Goal: Use online tool/utility: Utilize a website feature to perform a specific function

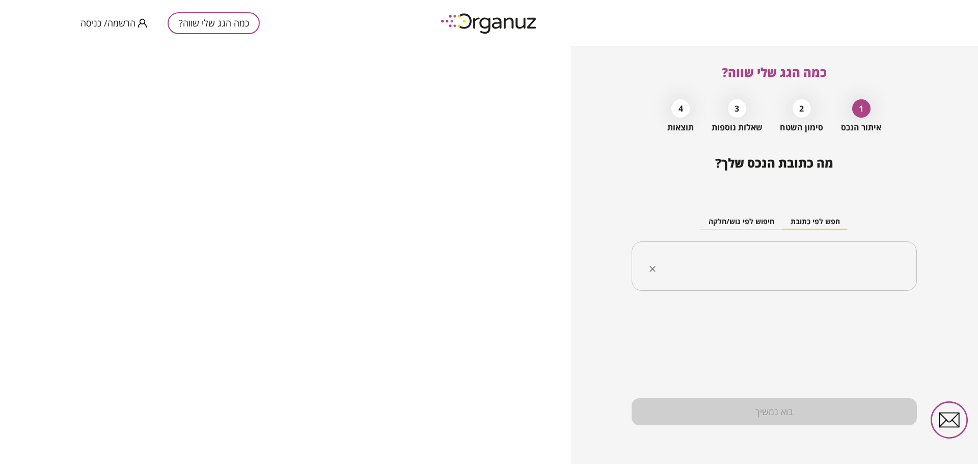
click at [719, 259] on input "text" at bounding box center [777, 266] width 253 height 25
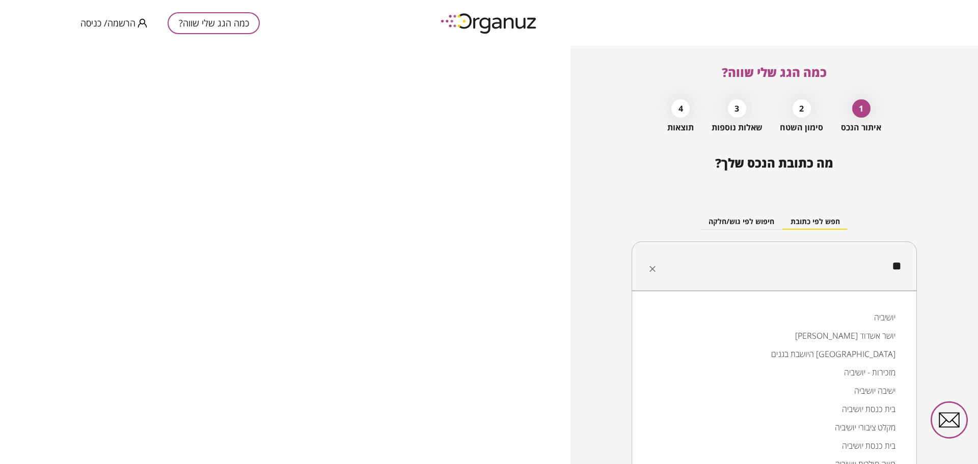
type input "*"
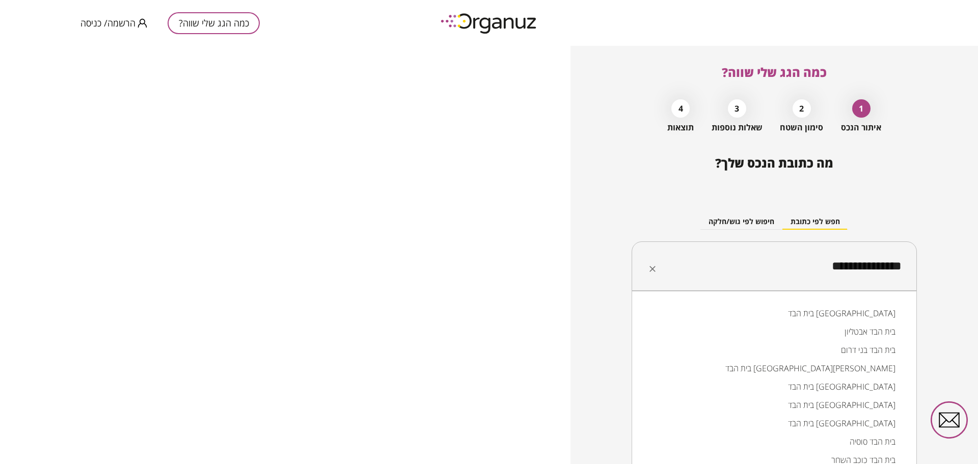
scroll to position [6, 0]
drag, startPoint x: 808, startPoint y: 259, endPoint x: 977, endPoint y: 259, distance: 169.1
click at [977, 259] on div "**********" at bounding box center [773, 255] width 407 height 418
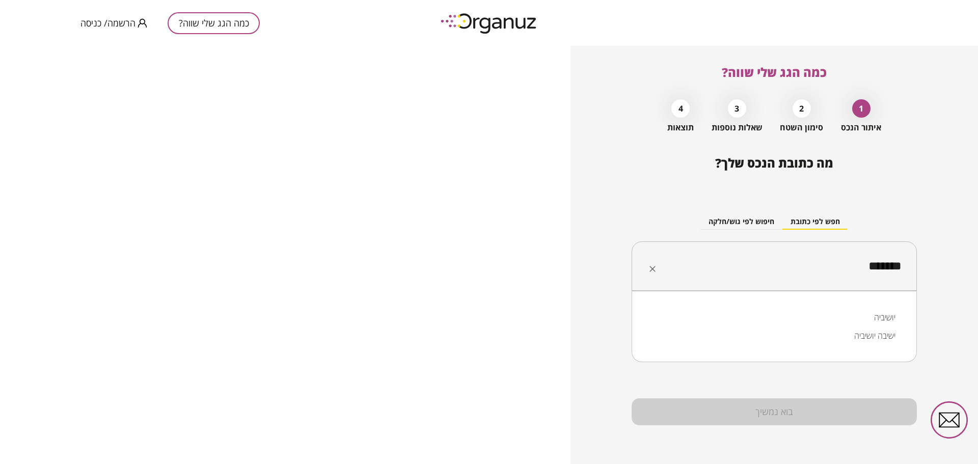
click at [885, 313] on li "יושיביה" at bounding box center [774, 317] width 259 height 18
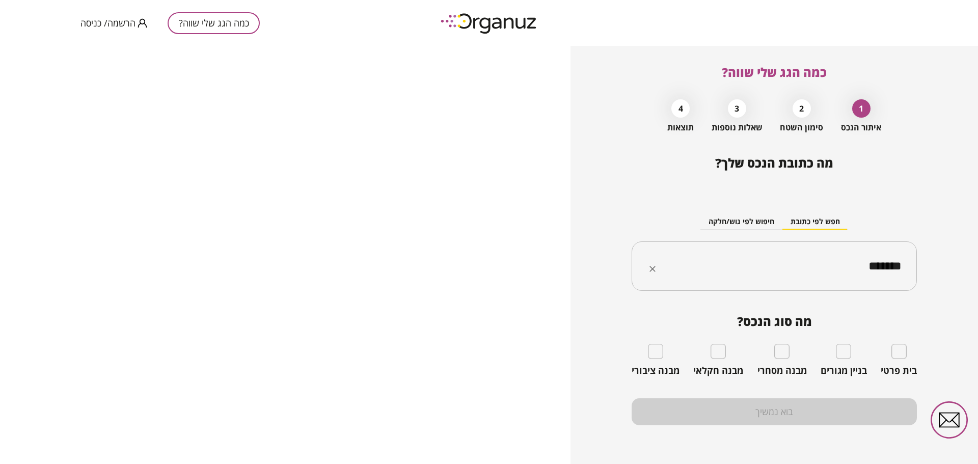
type input "*******"
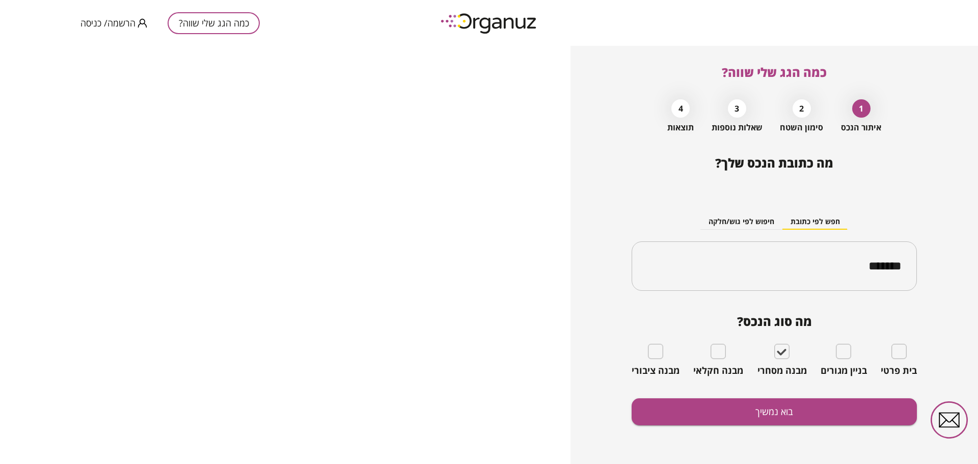
click at [941, 319] on div "כמה הגג שלי שווה? 1 איתור הנכס 2 סימון השטח 3 שאלות נוספות 4 תוצאות מה כתובת הנ…" at bounding box center [773, 255] width 407 height 418
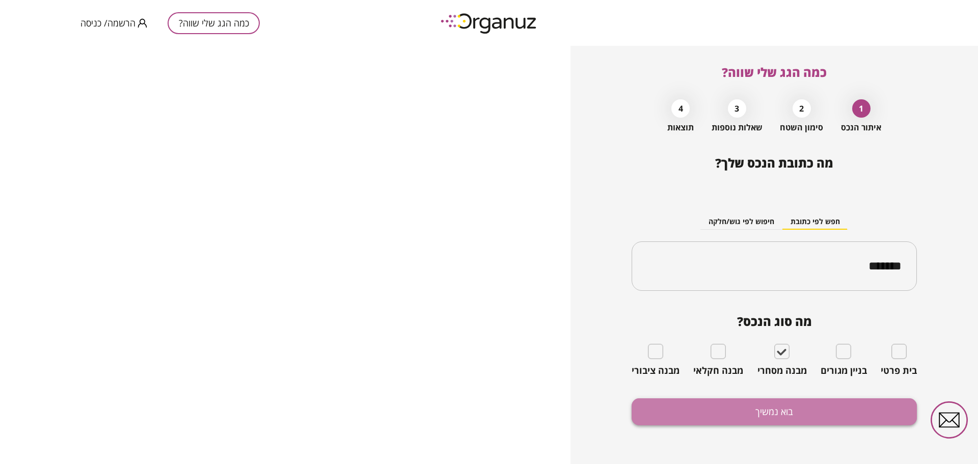
click at [797, 410] on button "בוא נמשיך" at bounding box center [773, 411] width 285 height 27
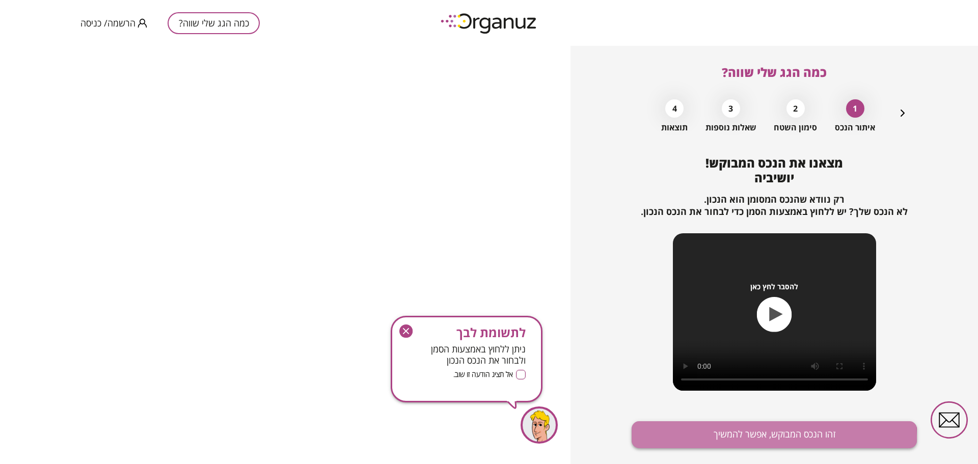
click at [766, 438] on button "זהו הנכס המבוקש, אפשר להמשיך" at bounding box center [773, 434] width 285 height 27
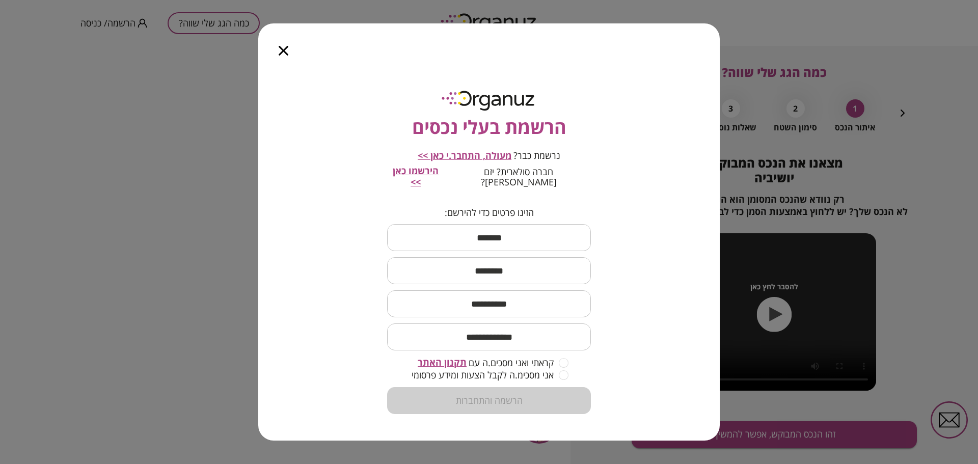
click at [284, 56] on icon "button" at bounding box center [284, 51] width 10 height 10
